Goal: Information Seeking & Learning: Learn about a topic

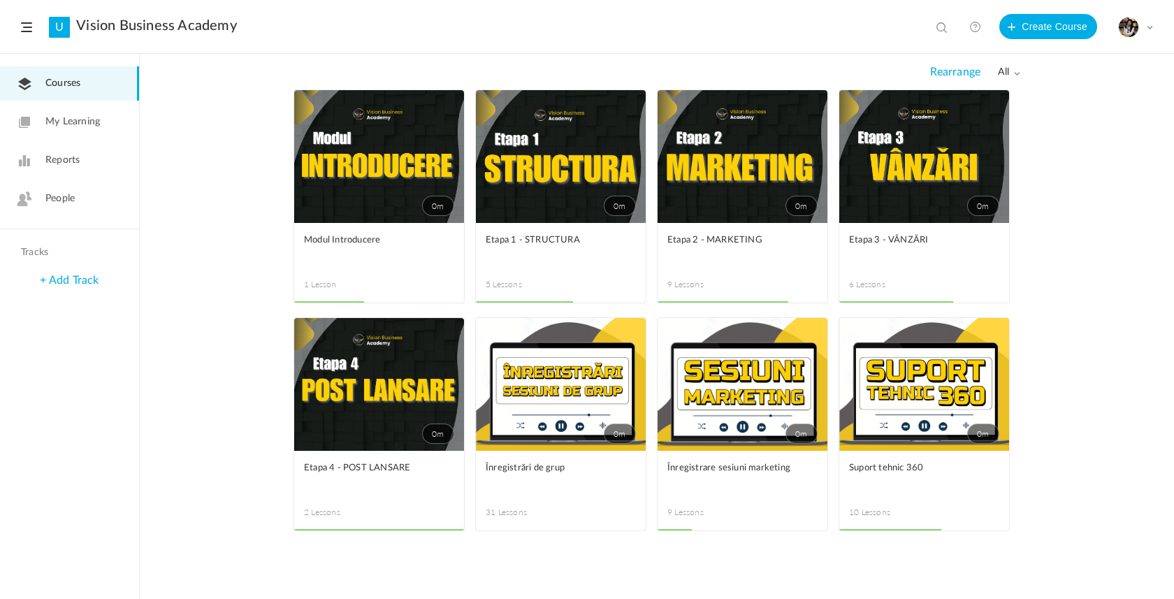
click at [580, 198] on link "0m" at bounding box center [561, 156] width 170 height 133
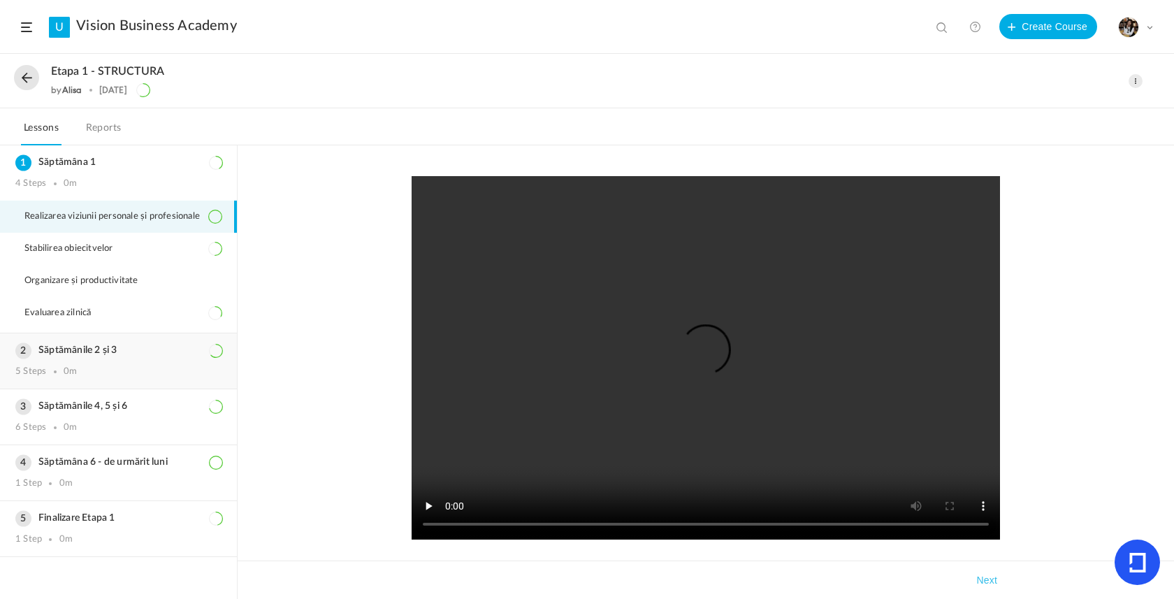
click at [125, 376] on div "5 Steps 0m" at bounding box center [118, 371] width 206 height 11
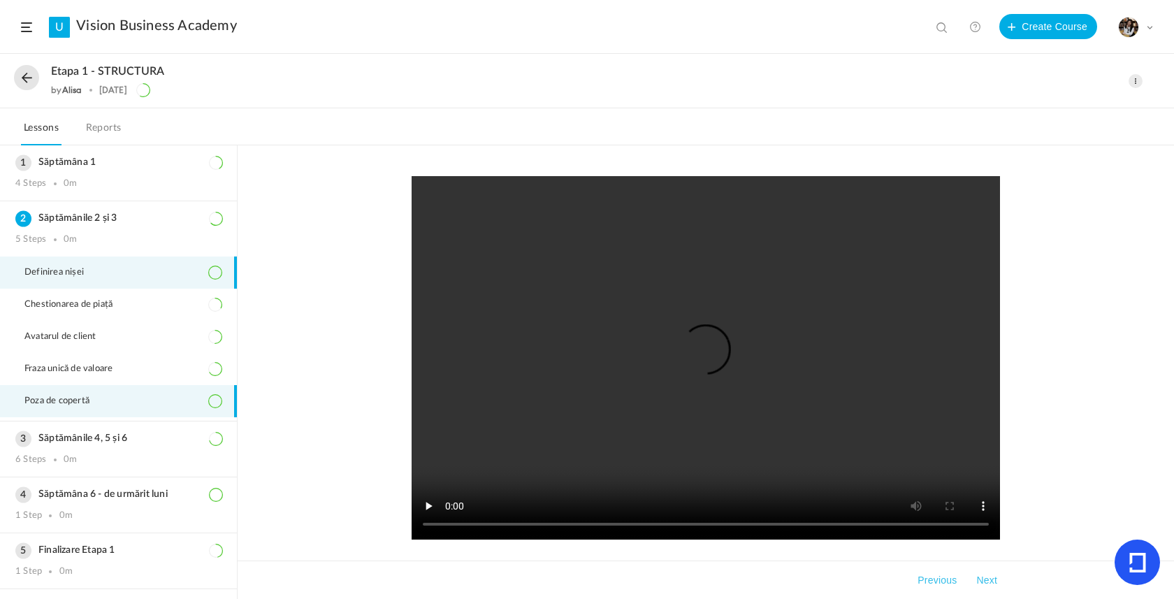
click at [101, 412] on li "Poza de copertă" at bounding box center [118, 401] width 237 height 32
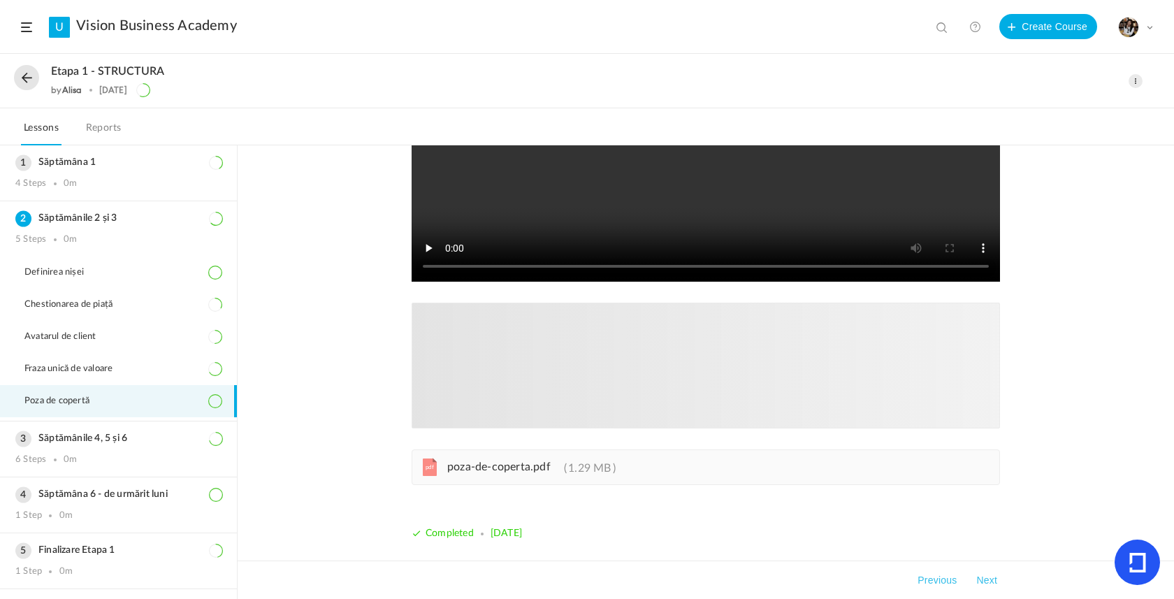
scroll to position [259, 0]
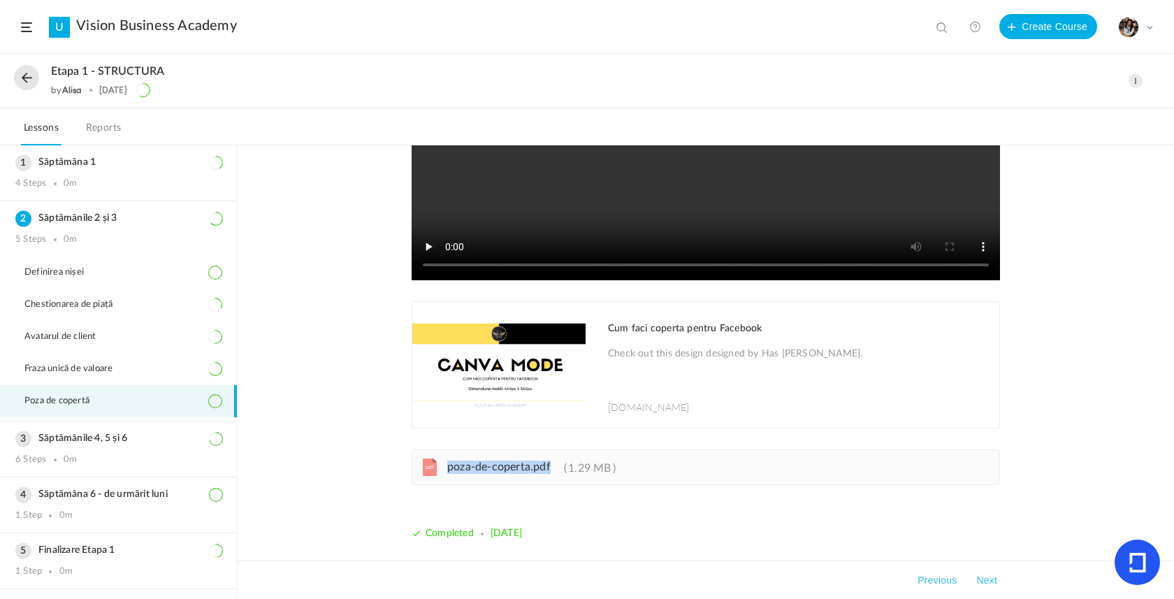
drag, startPoint x: 551, startPoint y: 474, endPoint x: 446, endPoint y: 470, distance: 104.2
click at [446, 470] on link "pdf poza-de-coperta.pdf 1.29 MB" at bounding box center [526, 470] width 179 height 11
click at [89, 463] on div "6 Steps 0m" at bounding box center [118, 459] width 206 height 11
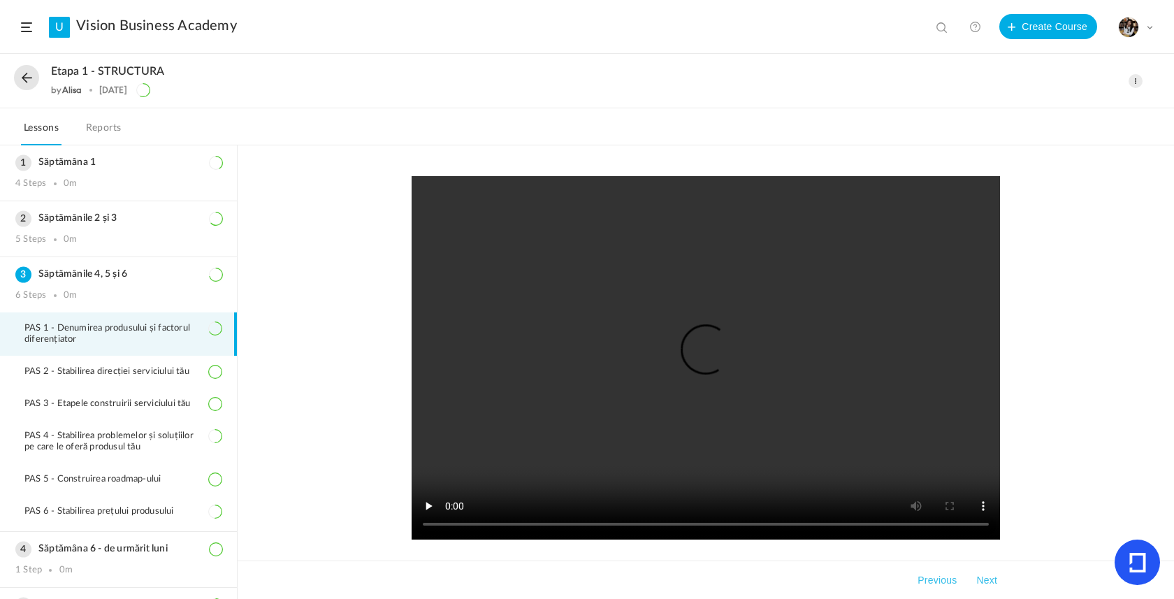
click at [24, 73] on button at bounding box center [26, 77] width 25 height 25
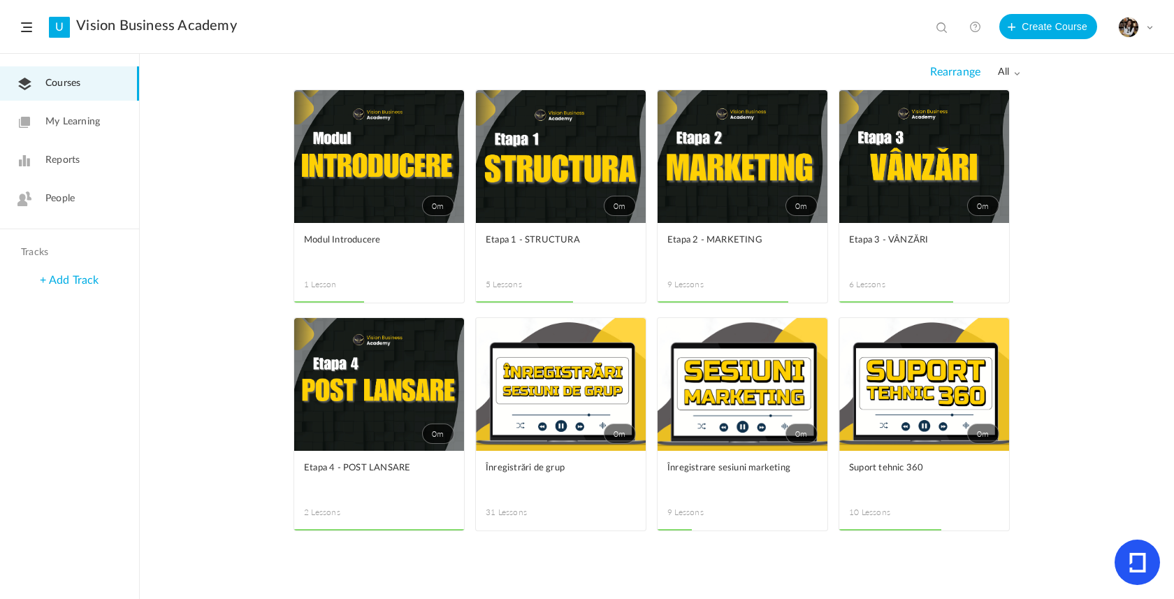
click at [933, 215] on link "0m" at bounding box center [924, 156] width 170 height 133
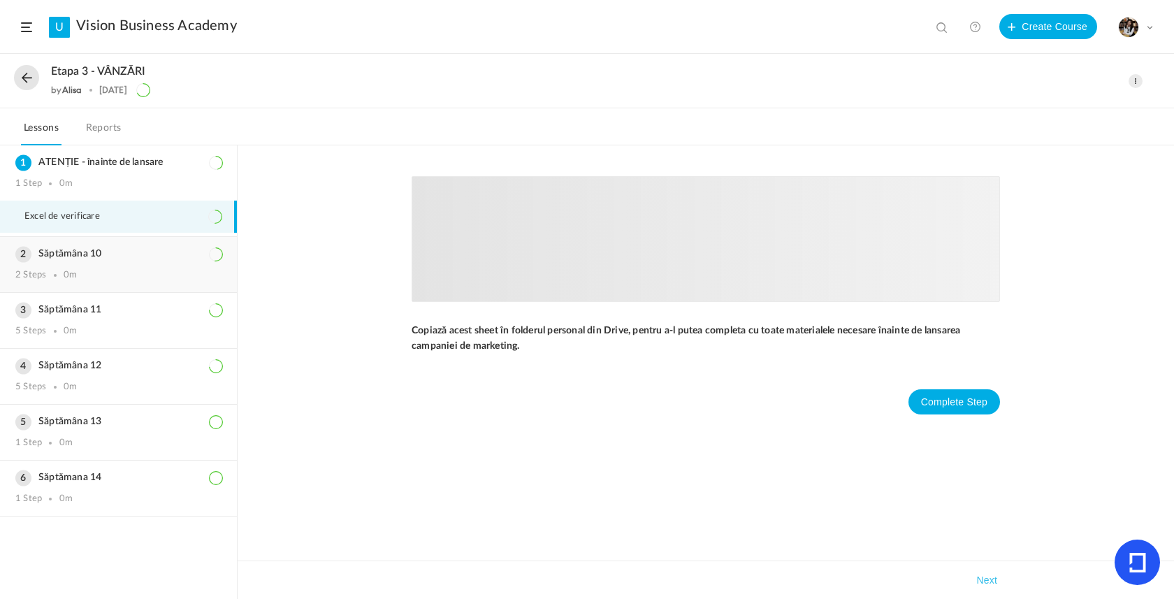
click at [107, 284] on div "Săptămâna 10 2 Steps 0m" at bounding box center [118, 264] width 237 height 55
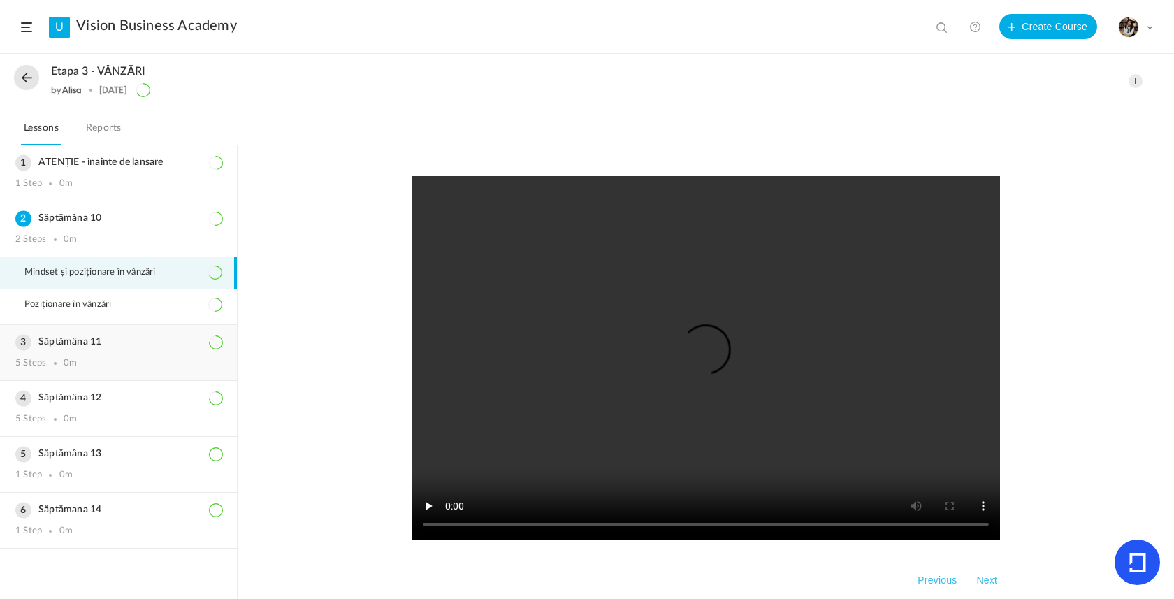
click at [104, 340] on h3 "Săptămâna 11" at bounding box center [118, 342] width 206 height 12
